Goal: Task Accomplishment & Management: Manage account settings

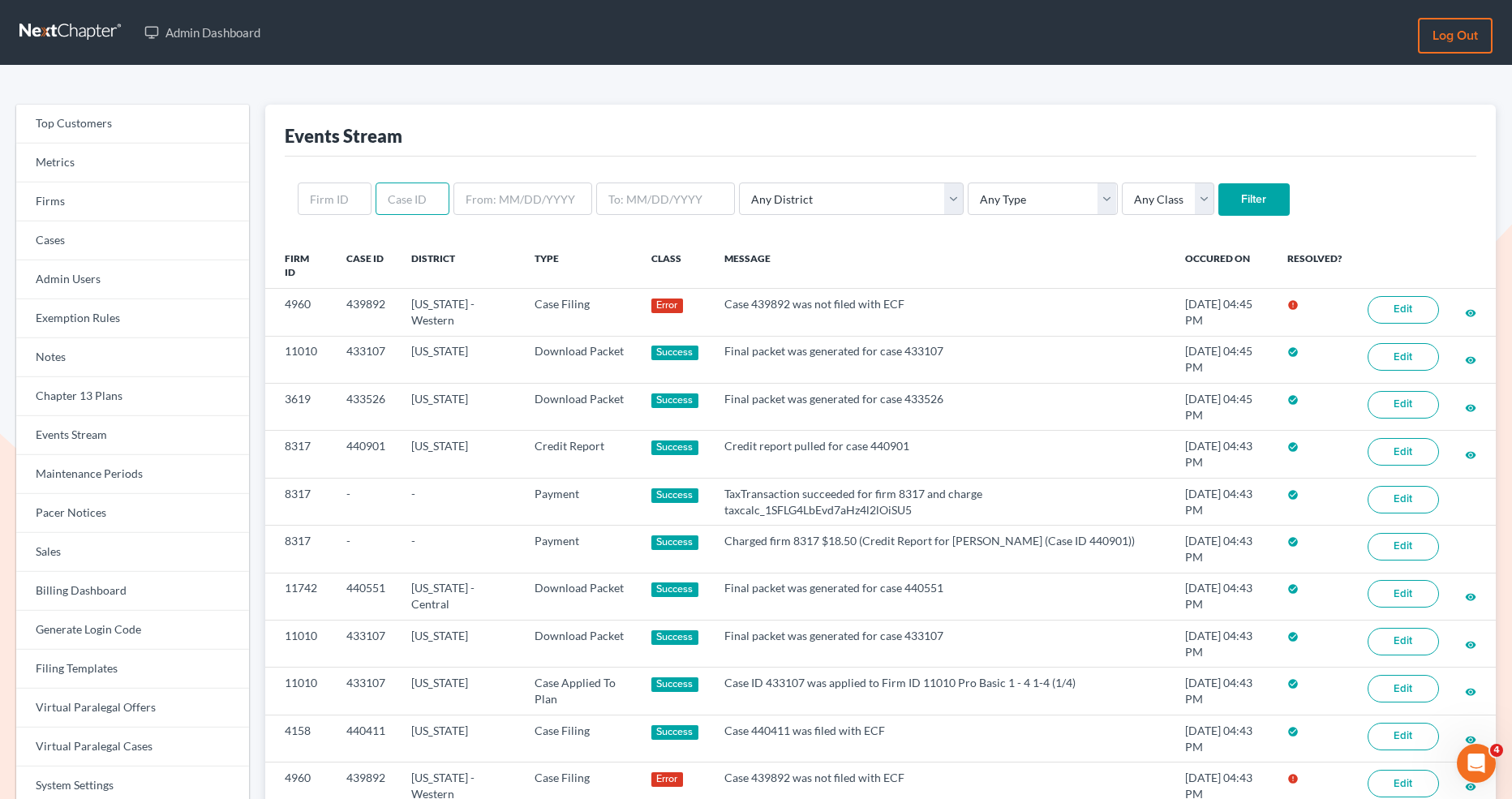
click at [403, 187] on input "text" at bounding box center [412, 199] width 74 height 33
paste input "439892"
type input "439892"
click at [1219, 194] on input "Filter" at bounding box center [1254, 200] width 71 height 33
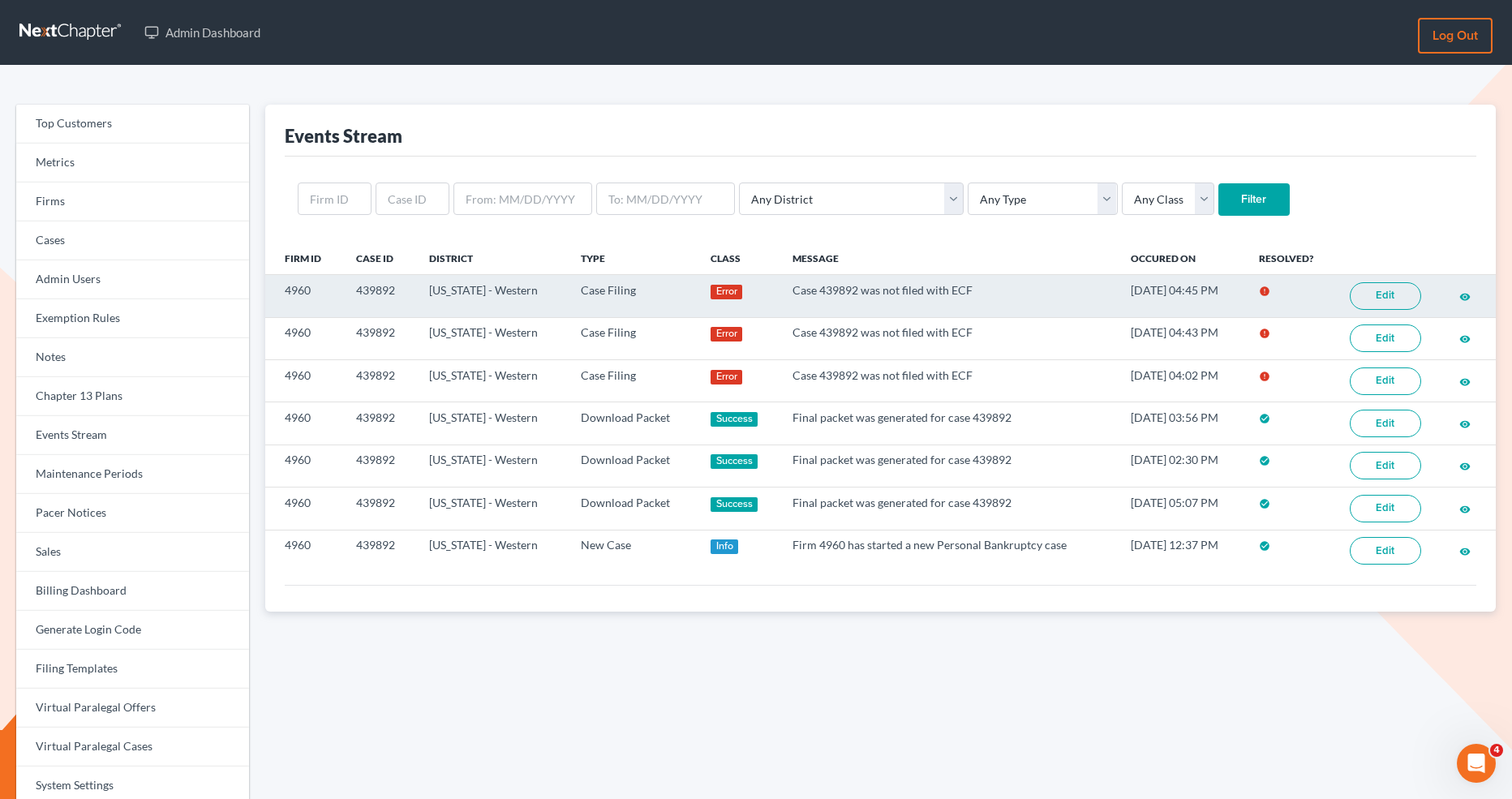
click at [1382, 293] on link "Edit" at bounding box center [1386, 295] width 71 height 27
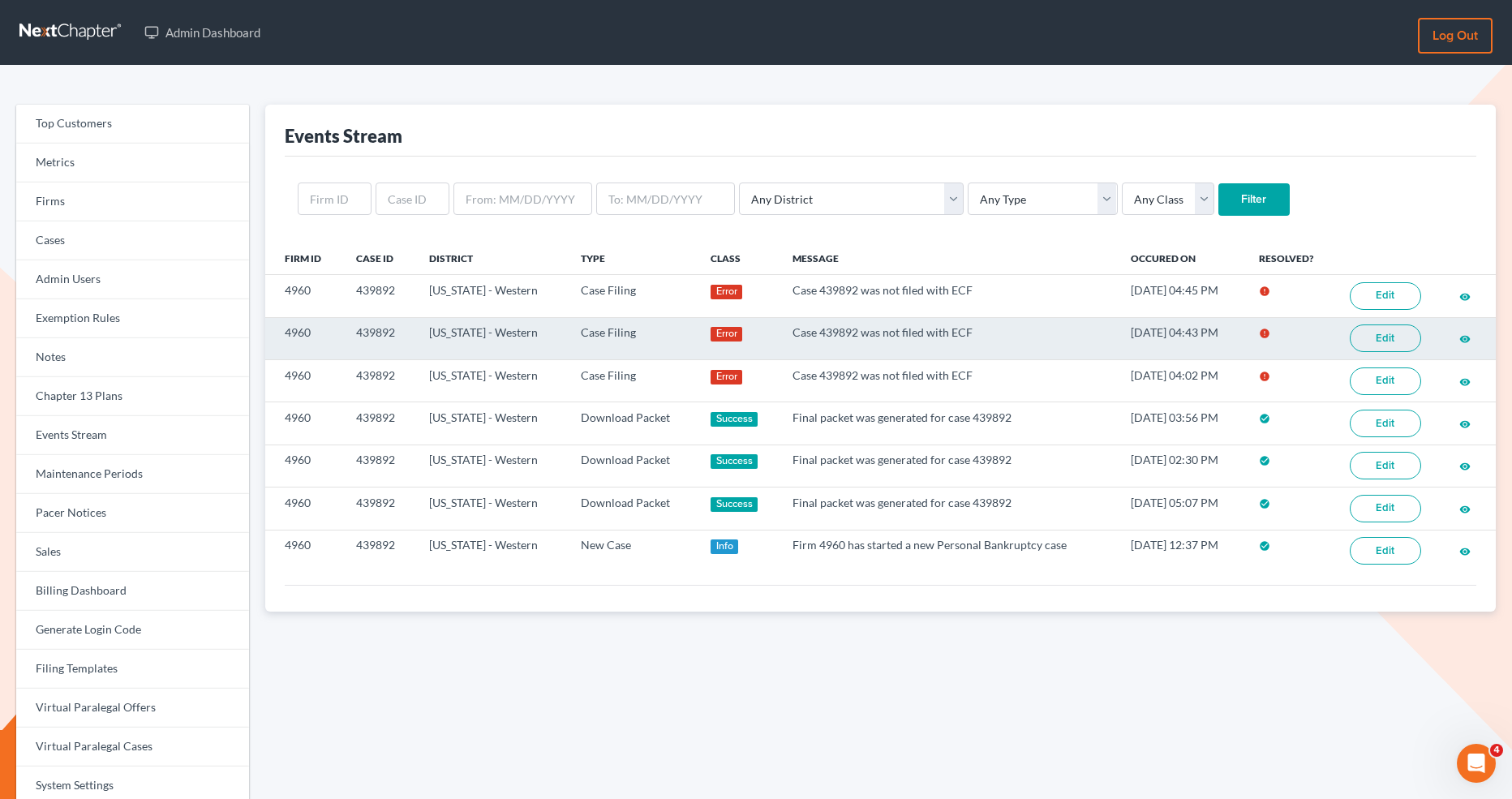
click at [1375, 331] on link "Edit" at bounding box center [1386, 337] width 71 height 27
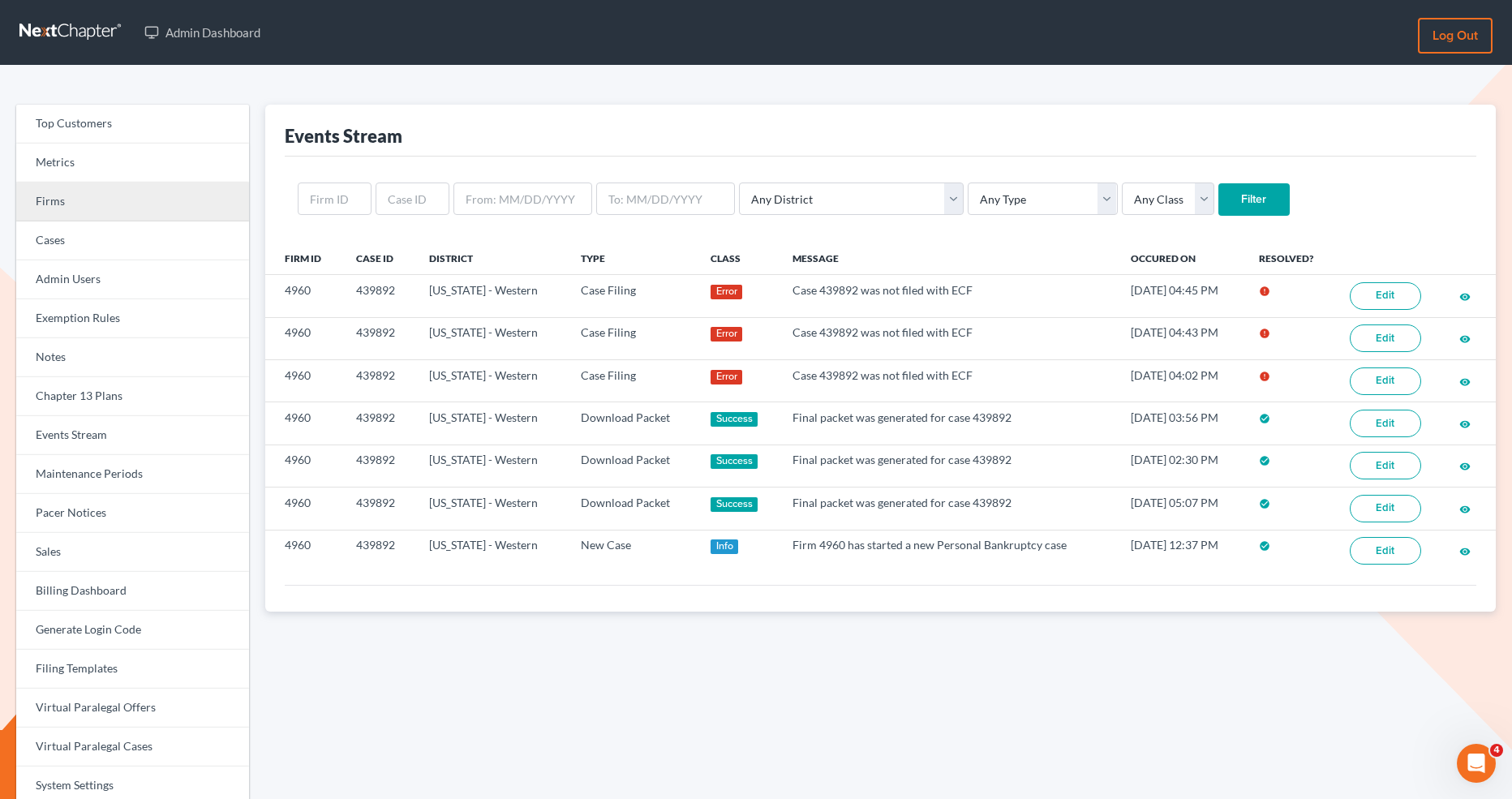
click at [94, 207] on link "Firms" at bounding box center [132, 202] width 233 height 39
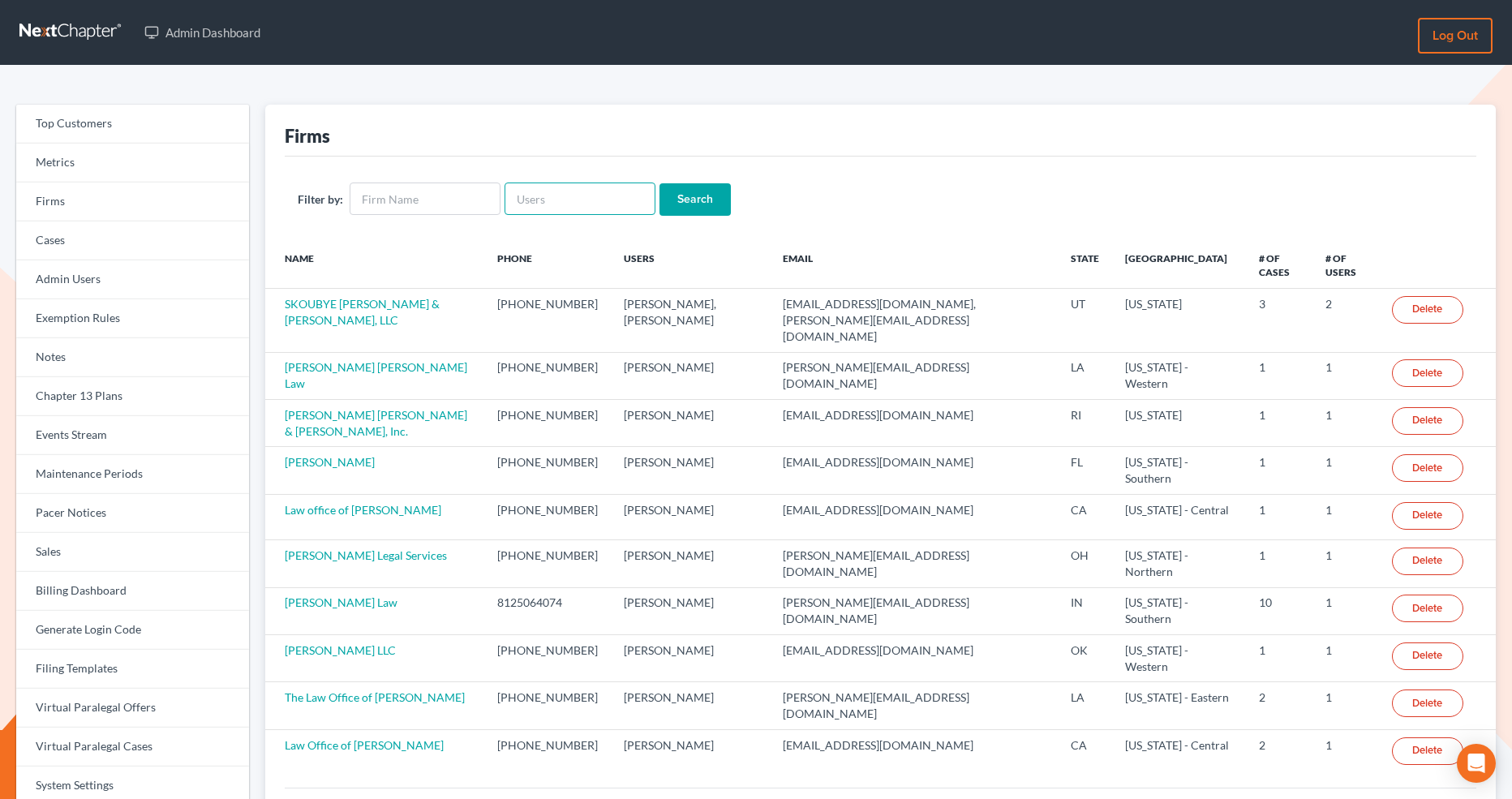
click at [589, 204] on input "text" at bounding box center [580, 199] width 151 height 33
type input "s"
type input "Salley Higgin"
click at [660, 184] on input "Search" at bounding box center [695, 200] width 71 height 33
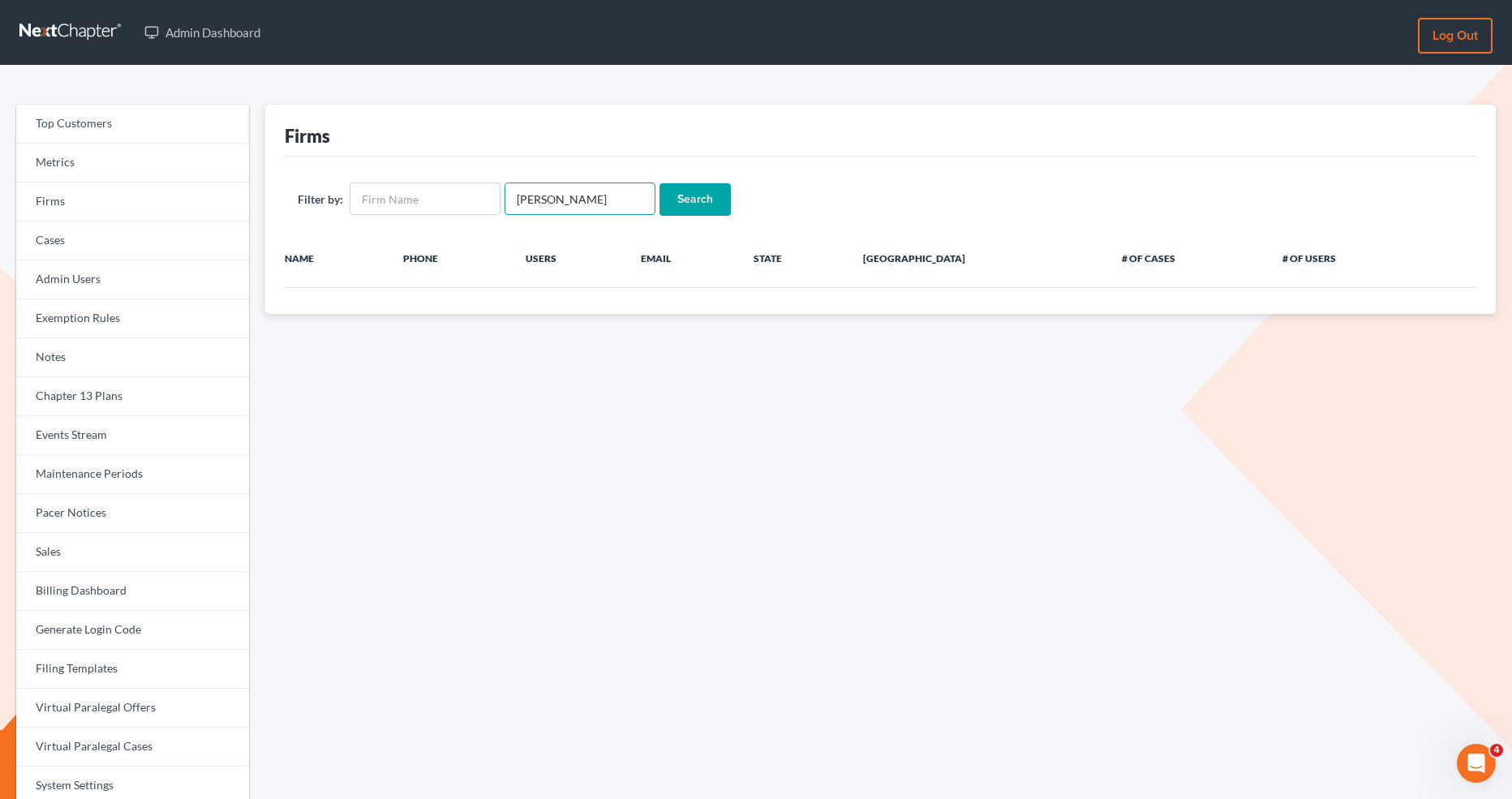
click at [542, 198] on input "[PERSON_NAME]" at bounding box center [580, 199] width 151 height 33
type input "Sallye Higgin"
click at [707, 193] on input "Search" at bounding box center [695, 200] width 71 height 33
click at [553, 200] on input "[PERSON_NAME]" at bounding box center [580, 199] width 151 height 33
click at [544, 201] on input "[PERSON_NAME]" at bounding box center [580, 199] width 151 height 33
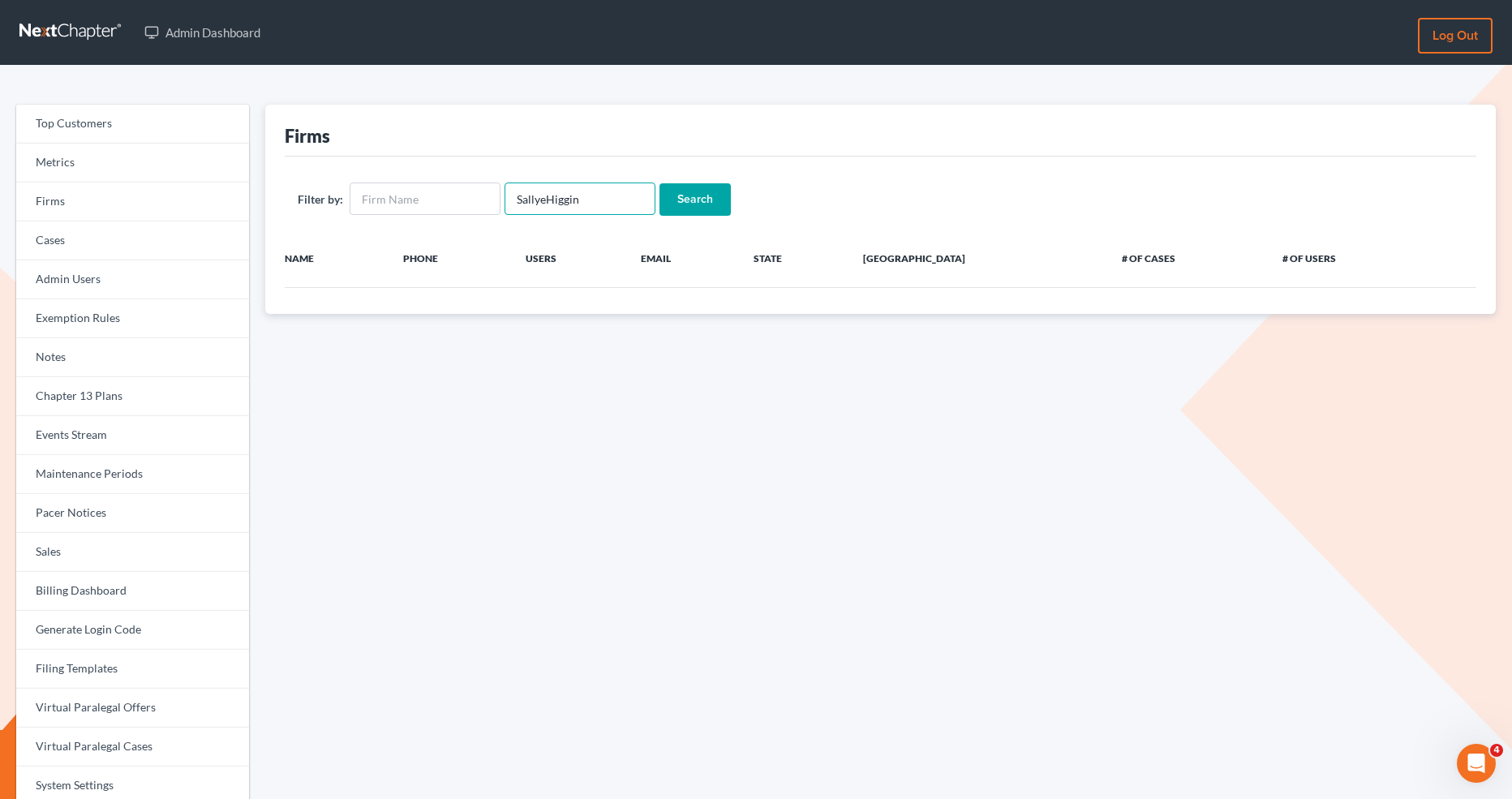
type input "SallyeHiggin"
click at [685, 188] on input "Search" at bounding box center [695, 200] width 71 height 33
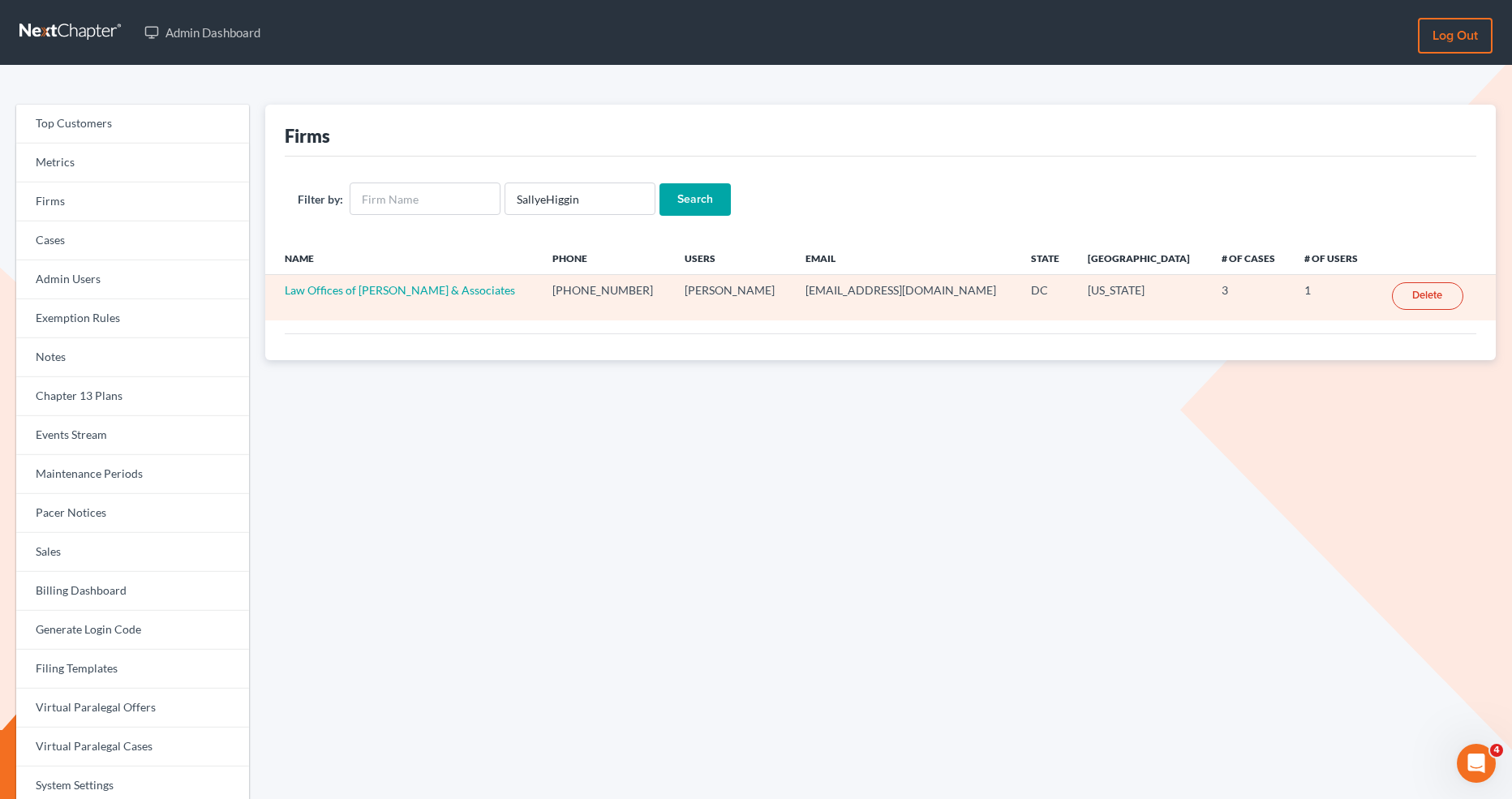
click at [390, 298] on td "Law Offices of [PERSON_NAME] & Associates" at bounding box center [402, 298] width 274 height 46
click at [390, 286] on link "Law Offices of [PERSON_NAME] & Associates" at bounding box center [400, 289] width 230 height 14
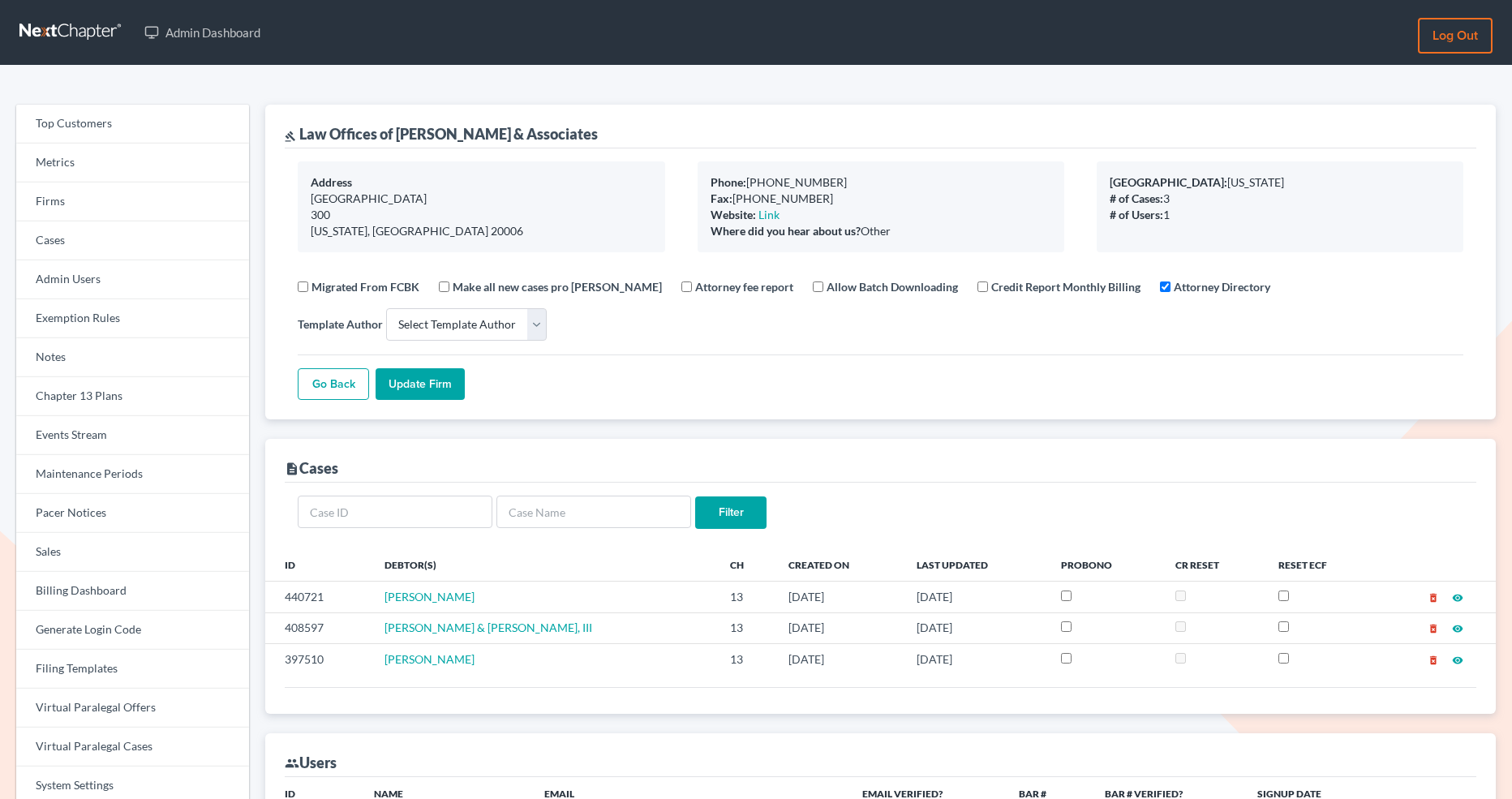
select select
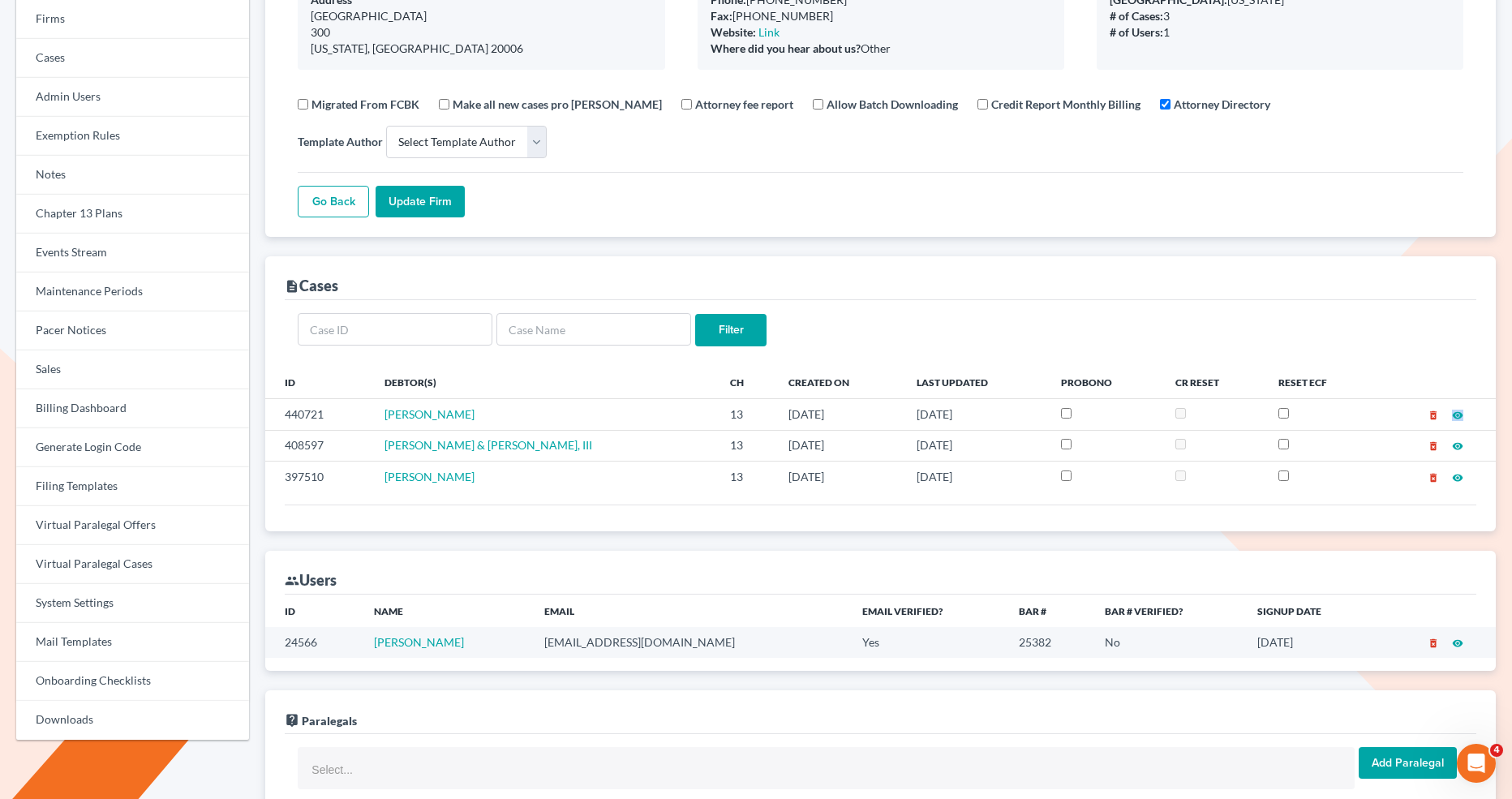
scroll to position [568, 0]
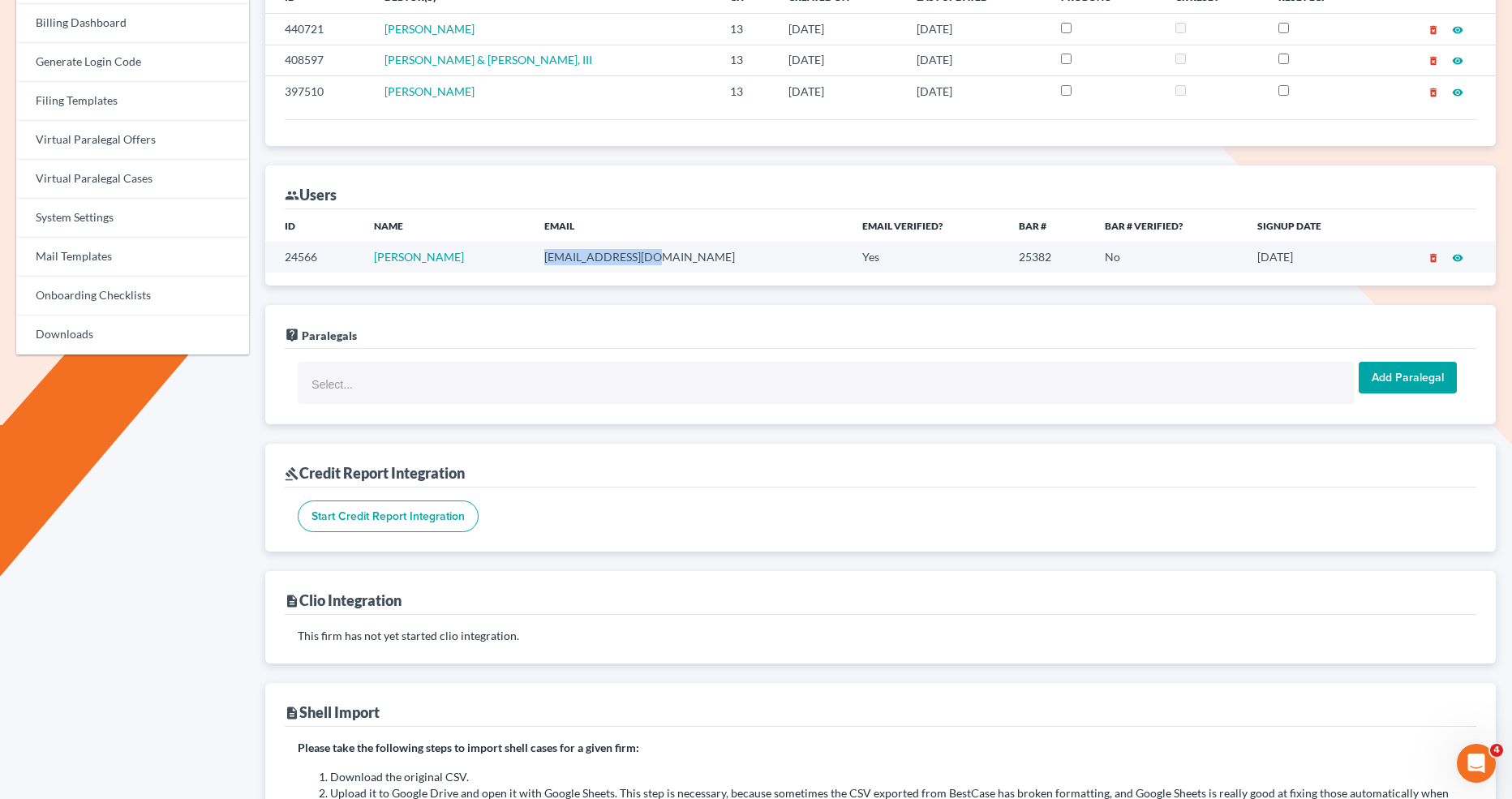
drag, startPoint x: 654, startPoint y: 255, endPoint x: 528, endPoint y: 253, distance: 126.0
click at [531, 253] on td "[EMAIL_ADDRESS][DOMAIN_NAME]" at bounding box center [690, 257] width 319 height 30
copy td "[EMAIL_ADDRESS][DOMAIN_NAME]"
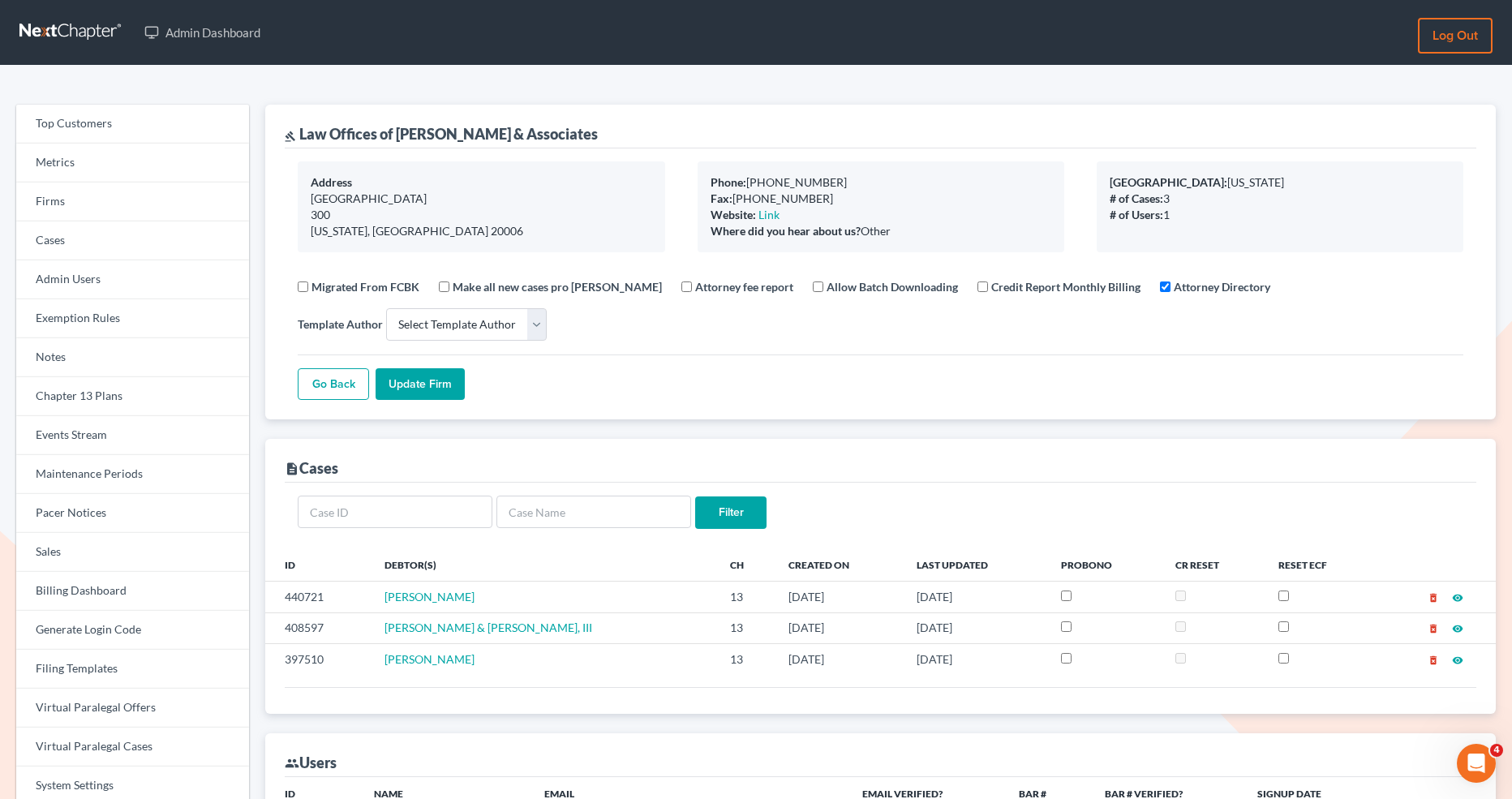
scroll to position [386, 0]
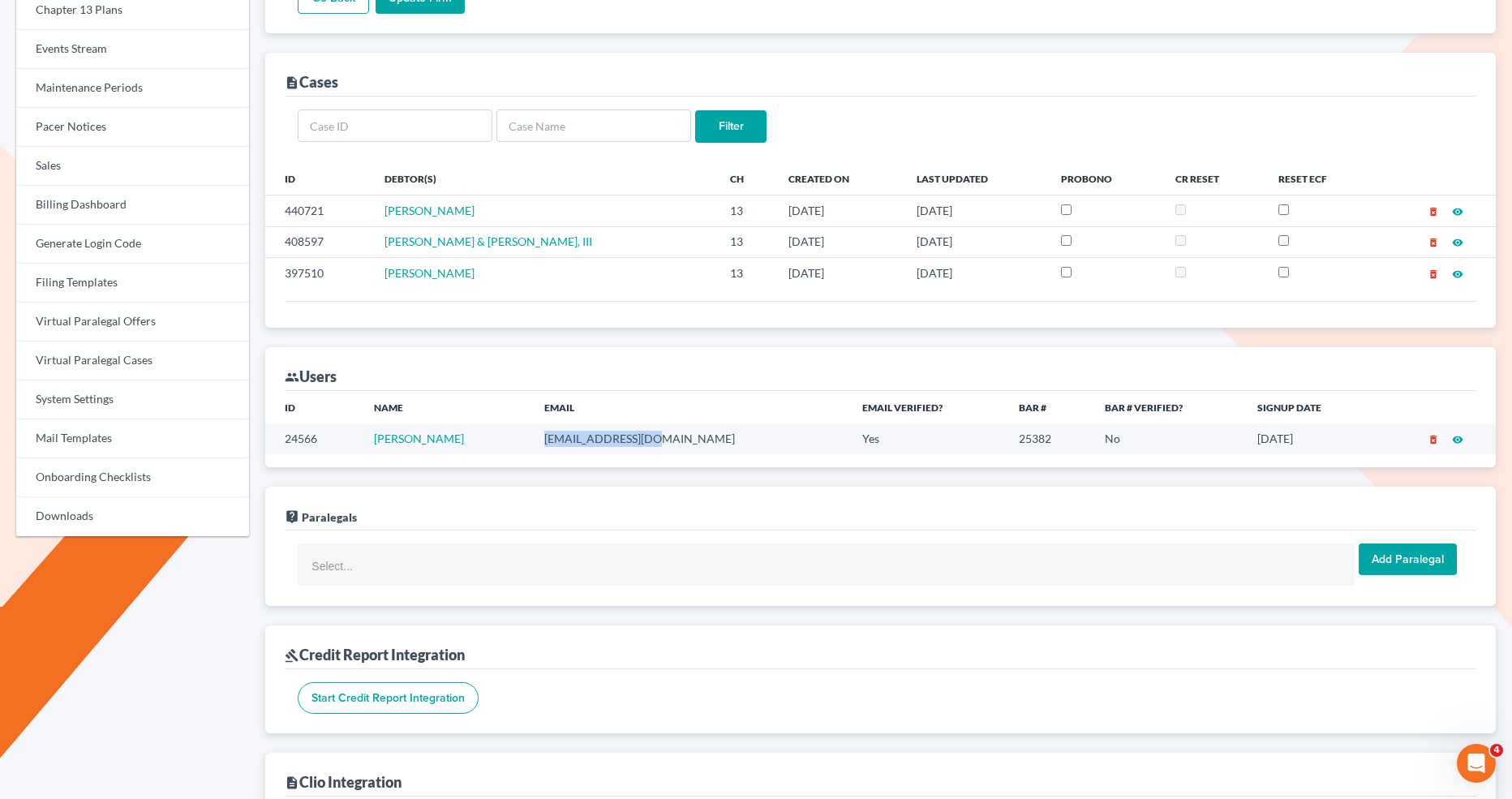
click at [653, 446] on td "[EMAIL_ADDRESS][DOMAIN_NAME]" at bounding box center [690, 438] width 319 height 30
drag, startPoint x: 650, startPoint y: 437, endPoint x: 534, endPoint y: 436, distance: 116.0
click at [534, 436] on td "[EMAIL_ADDRESS][DOMAIN_NAME]" at bounding box center [690, 438] width 319 height 30
copy td "[EMAIL_ADDRESS][DOMAIN_NAME]"
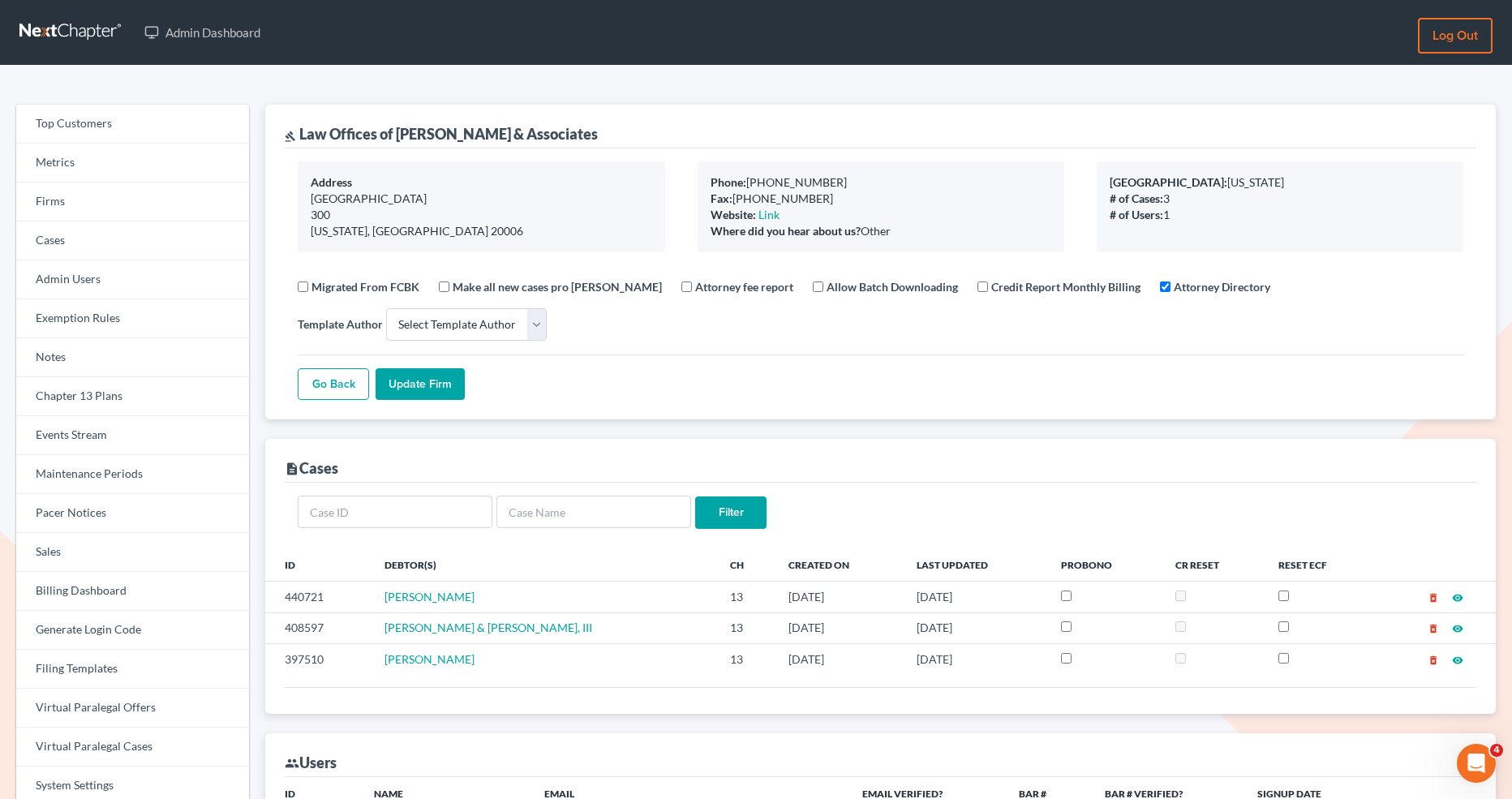
click at [1445, 40] on link "Log out" at bounding box center [1456, 36] width 75 height 36
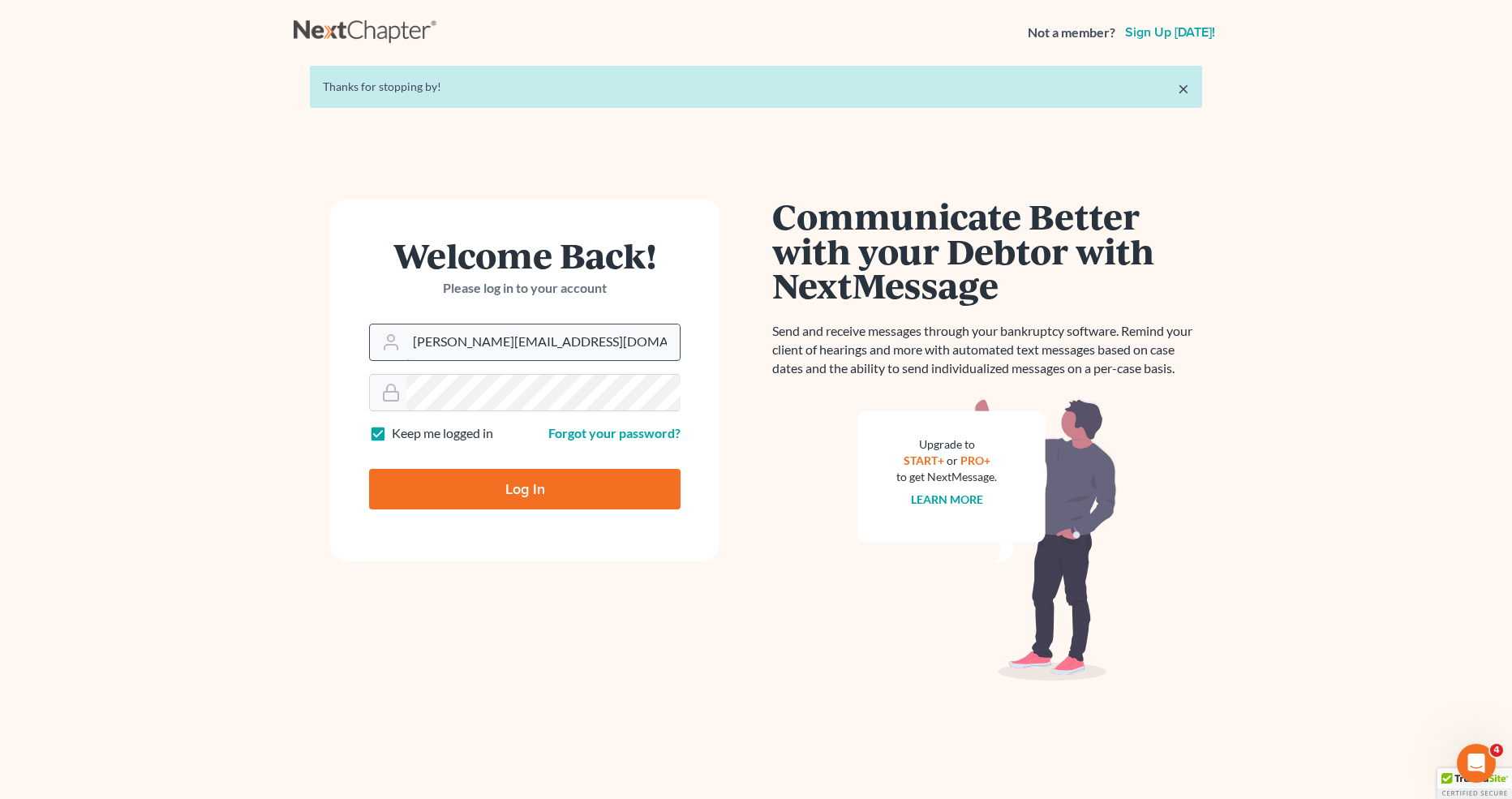
drag, startPoint x: 563, startPoint y: 341, endPoint x: 407, endPoint y: 341, distance: 156.0
click at [407, 341] on input "[PERSON_NAME][EMAIL_ADDRESS][DOMAIN_NAME]" at bounding box center [543, 342] width 274 height 36
click at [603, 343] on input "[PERSON_NAME][EMAIL_ADDRESS][DOMAIN_NAME]" at bounding box center [543, 342] width 274 height 36
drag, startPoint x: 603, startPoint y: 343, endPoint x: 390, endPoint y: 337, distance: 213.1
click at [390, 337] on div "[PERSON_NAME][EMAIL_ADDRESS][DOMAIN_NAME]" at bounding box center [525, 343] width 312 height 37
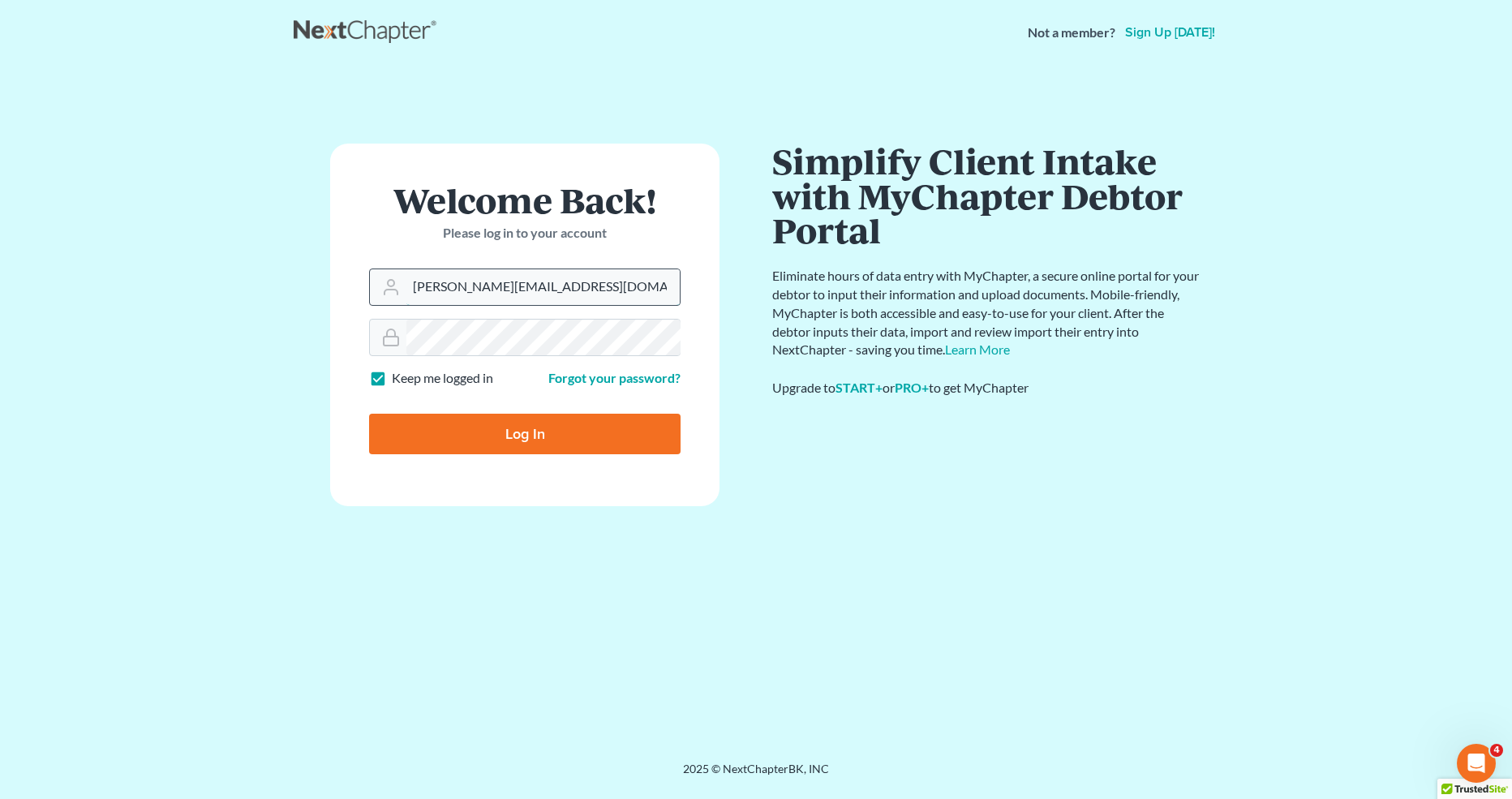
paste input "[EMAIL_ADDRESS]"
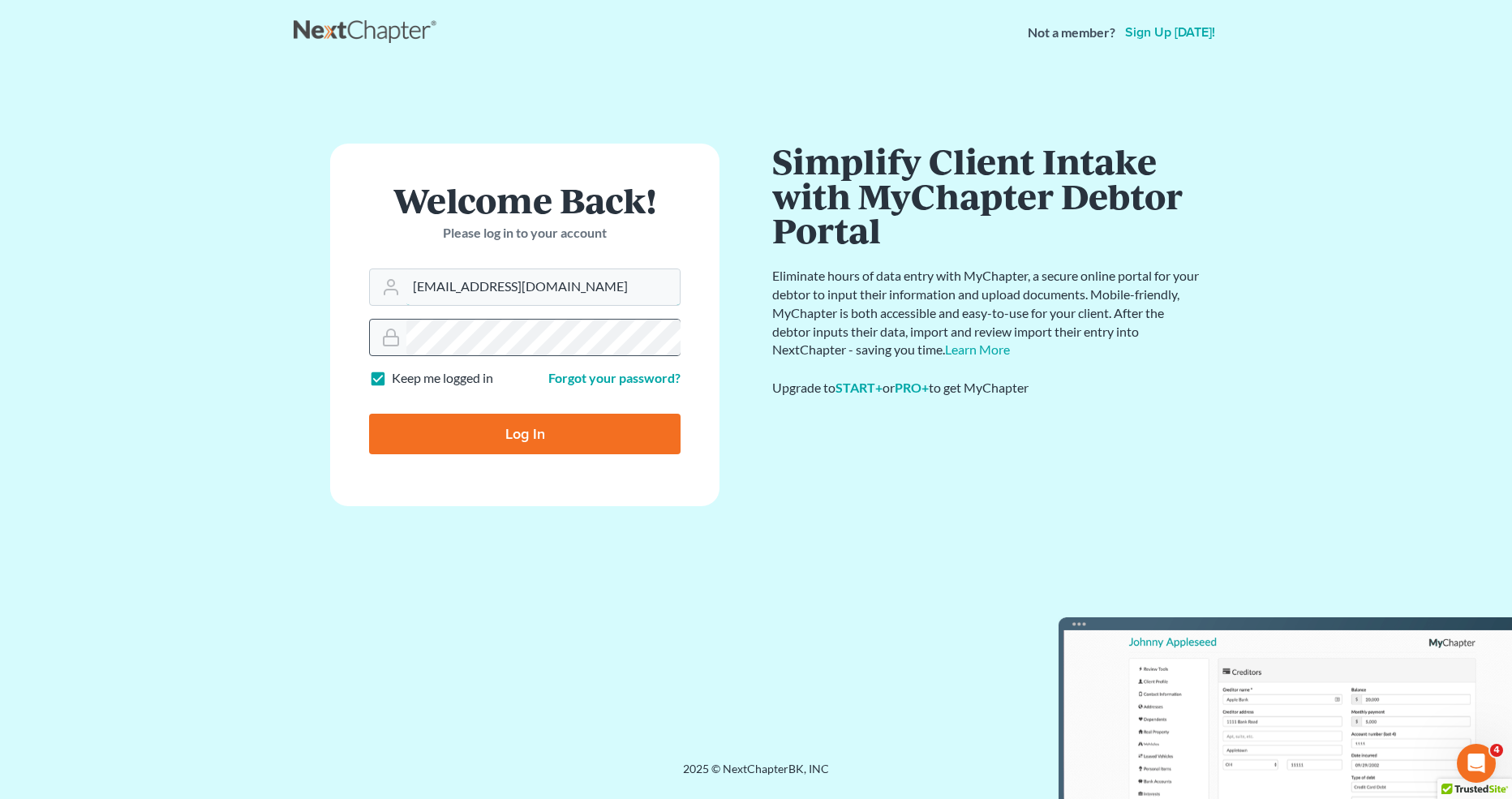
type input "[EMAIL_ADDRESS][DOMAIN_NAME]"
click at [385, 337] on div at bounding box center [525, 337] width 312 height 37
click at [632, 377] on link "Forgot your password?" at bounding box center [615, 377] width 132 height 15
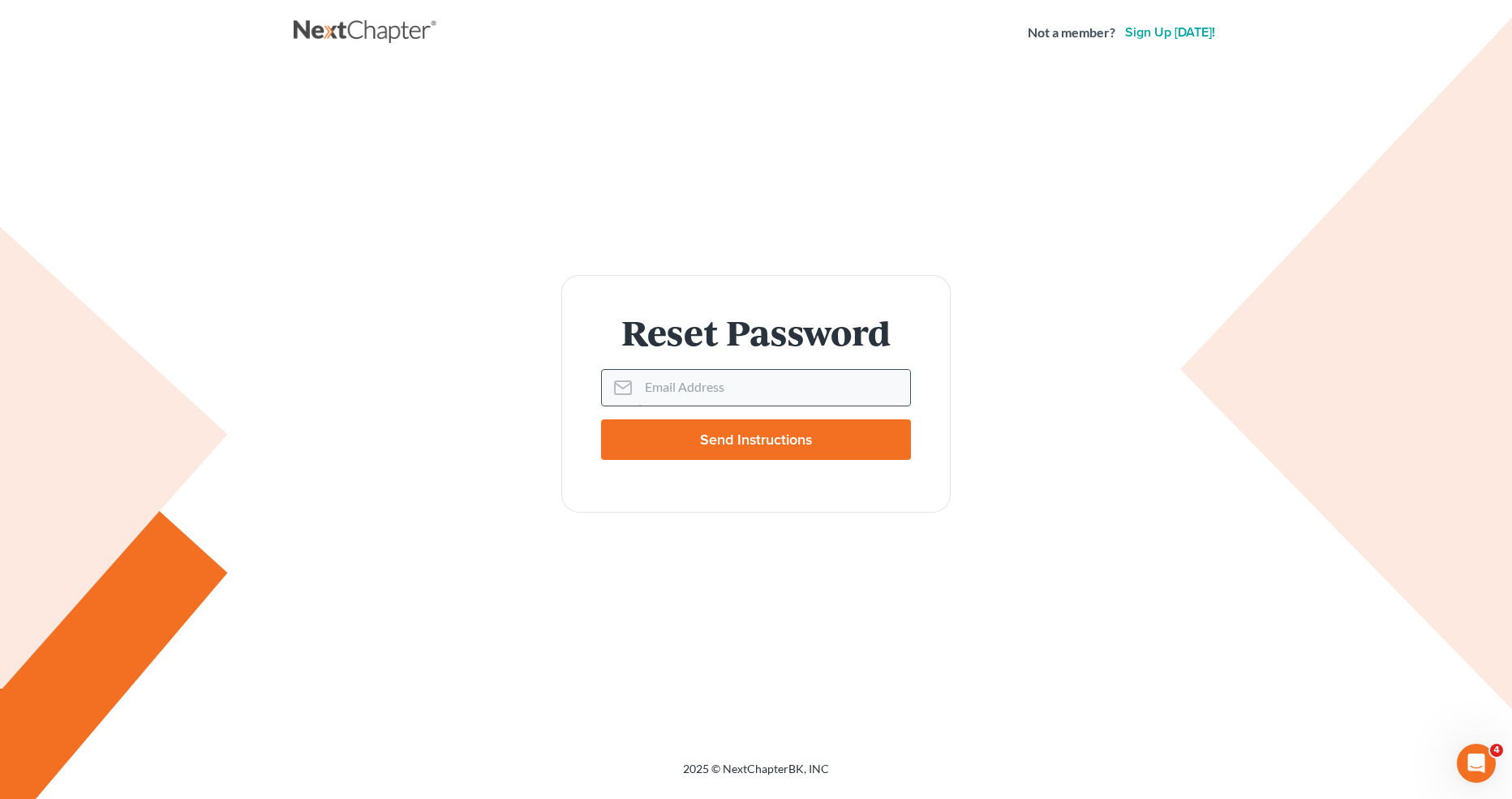
click at [704, 378] on input "Email Address" at bounding box center [775, 388] width 272 height 36
paste input "56sooner@gmail.com"
type input "56sooner@gmail.com"
click at [697, 443] on input "Send Instructions" at bounding box center [756, 439] width 310 height 40
